Goal: Book appointment/travel/reservation

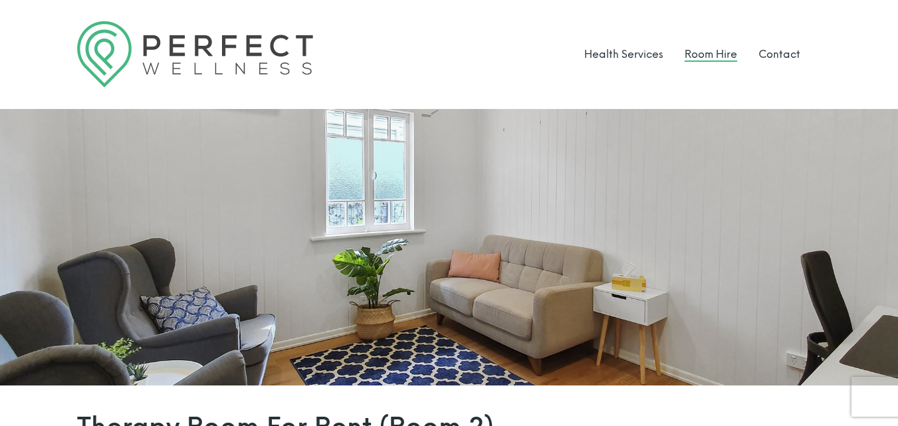
click at [695, 55] on link "Room Hire" at bounding box center [711, 54] width 53 height 13
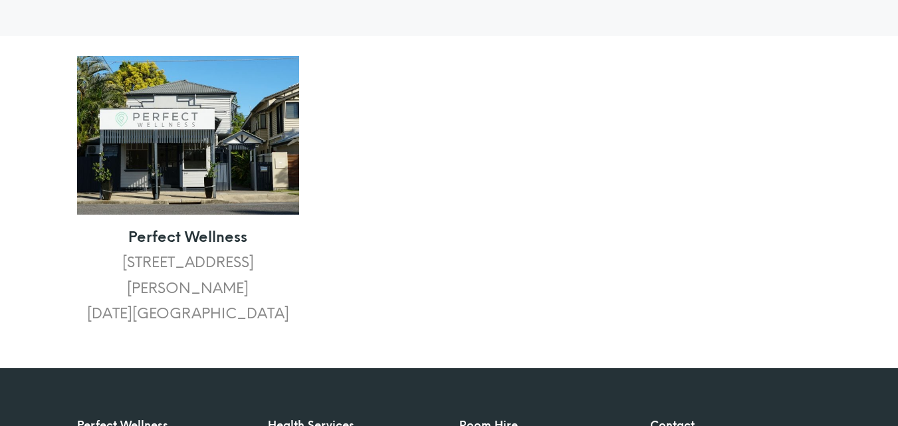
scroll to position [2024, 0]
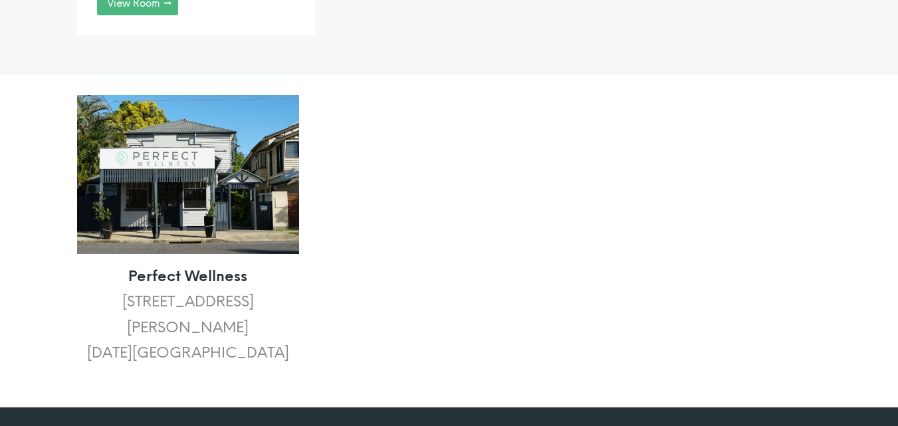
drag, startPoint x: 903, startPoint y: 43, endPoint x: 907, endPoint y: 341, distance: 298.5
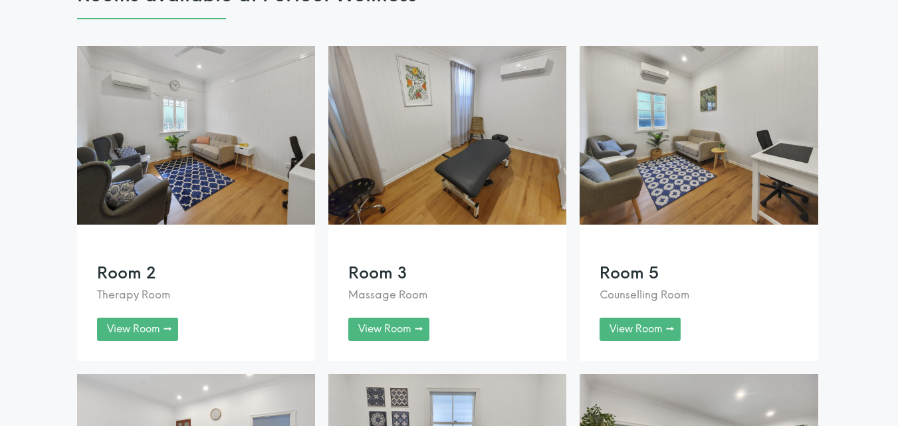
scroll to position [1064, 0]
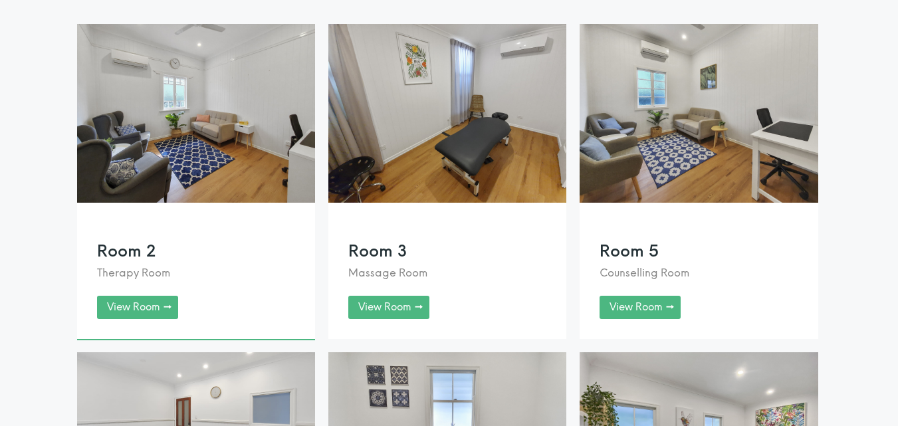
click at [128, 326] on link at bounding box center [196, 181] width 238 height 315
